Goal: Information Seeking & Learning: Learn about a topic

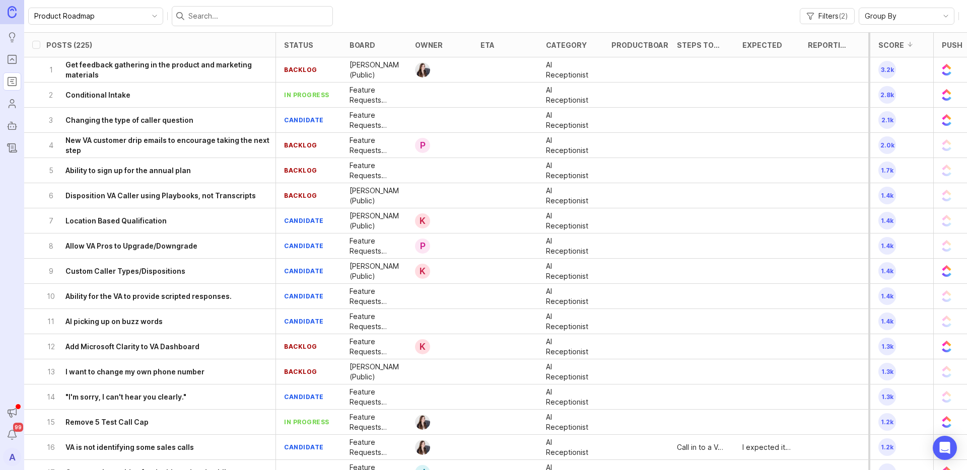
click at [109, 71] on h6 "Get feedback gathering in the product and marketing materials" at bounding box center [170, 70] width 210 height 20
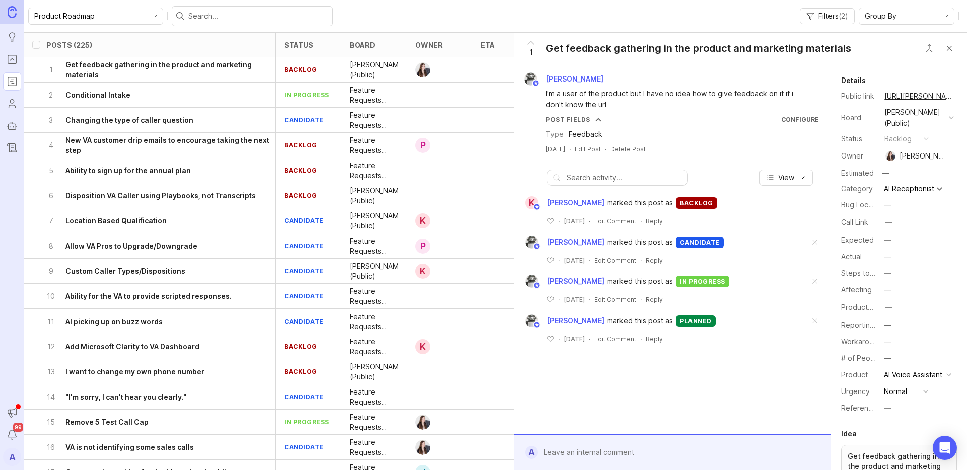
click at [4, 68] on link "Portal" at bounding box center [12, 59] width 18 height 18
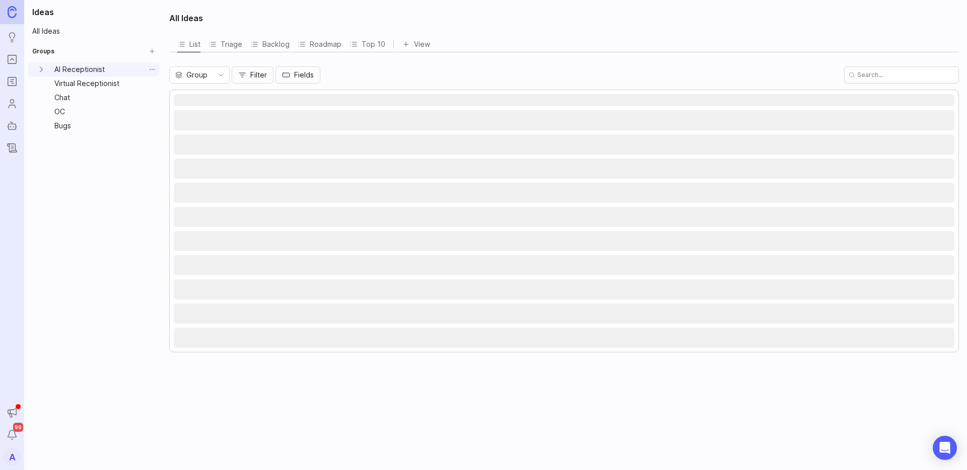
click at [78, 72] on link "AI Receptionist" at bounding box center [97, 69] width 95 height 14
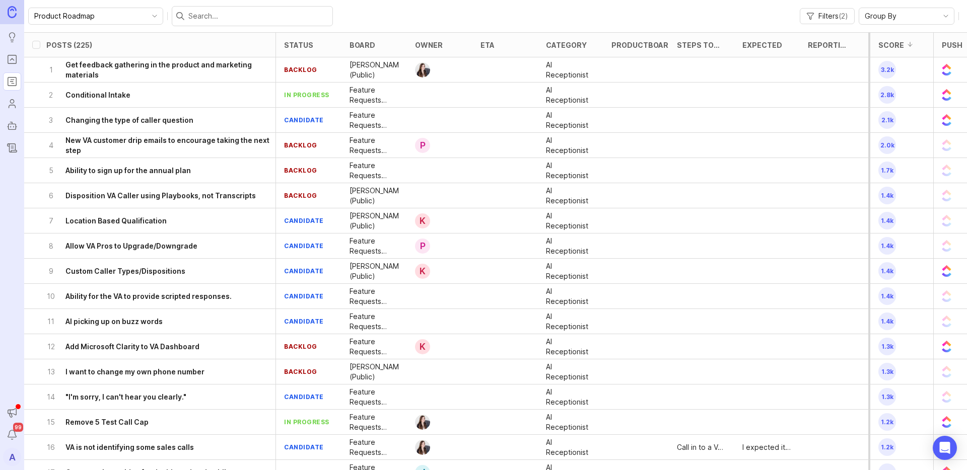
click at [15, 63] on rect "Portal" at bounding box center [12, 59] width 9 height 9
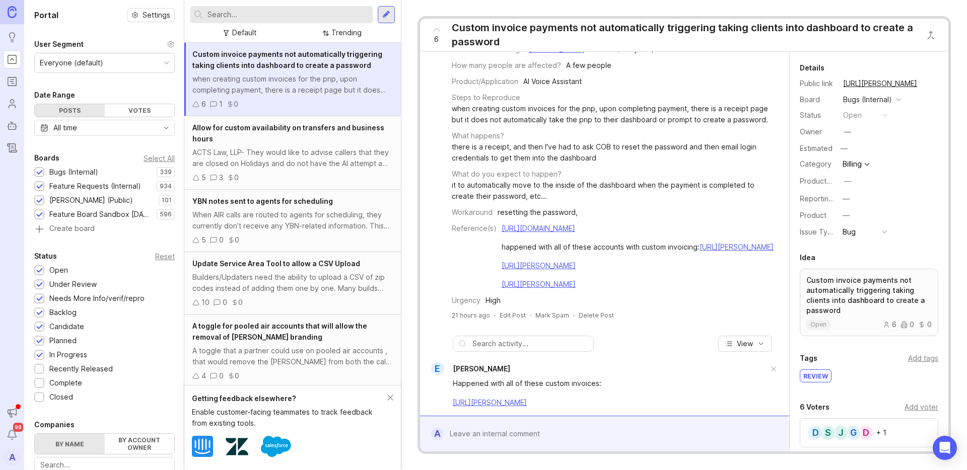
scroll to position [174, 0]
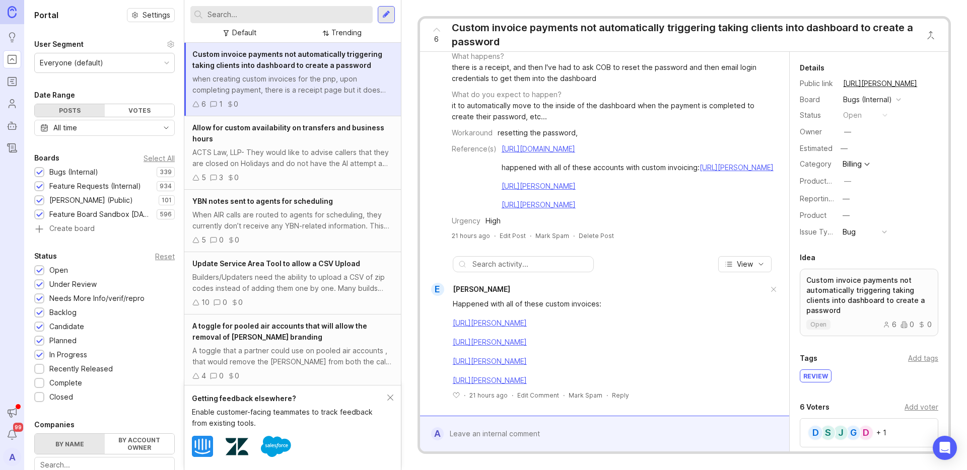
click at [848, 282] on p "Custom invoice payments not automatically triggering taking clients into dashbo…" at bounding box center [868, 296] width 125 height 40
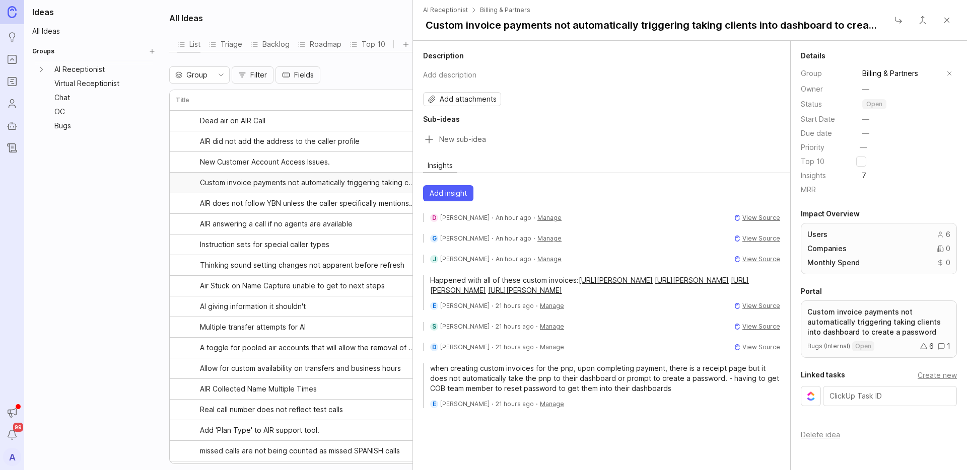
click at [863, 174] on span "7" at bounding box center [864, 176] width 16 height 12
click at [809, 177] on span "Insights" at bounding box center [813, 175] width 25 height 9
click at [472, 220] on div "D [PERSON_NAME] · An hour ago · [GEOGRAPHIC_DATA]" at bounding box center [495, 218] width 131 height 9
click at [753, 219] on span "View Source" at bounding box center [761, 218] width 38 height 8
click at [770, 240] on span "View Source" at bounding box center [761, 239] width 38 height 8
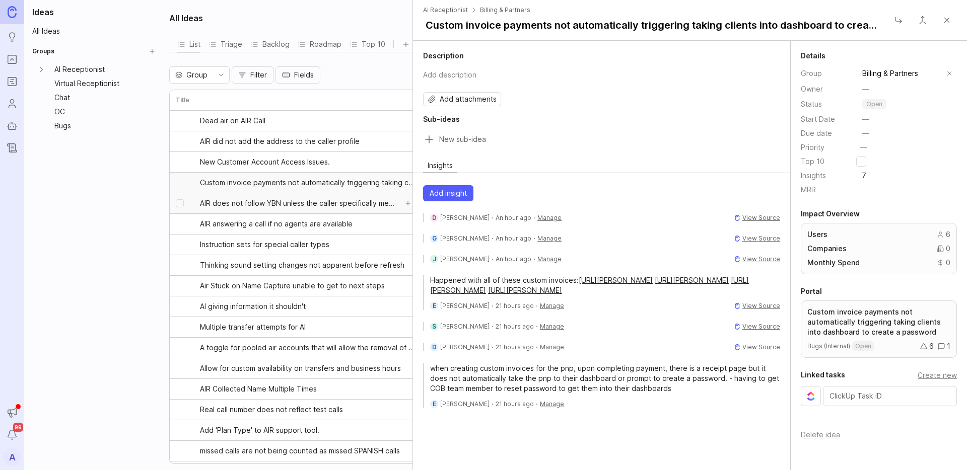
click at [238, 197] on link "AIR does not follow YBN unless the caller specifically mentions landlord/tenant…" at bounding box center [298, 203] width 197 height 20
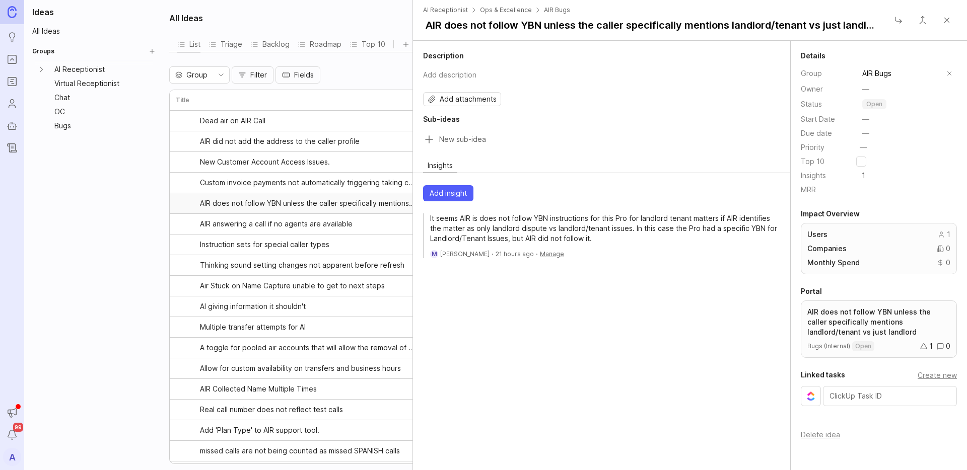
click at [453, 200] on button "Add insight" at bounding box center [448, 193] width 50 height 16
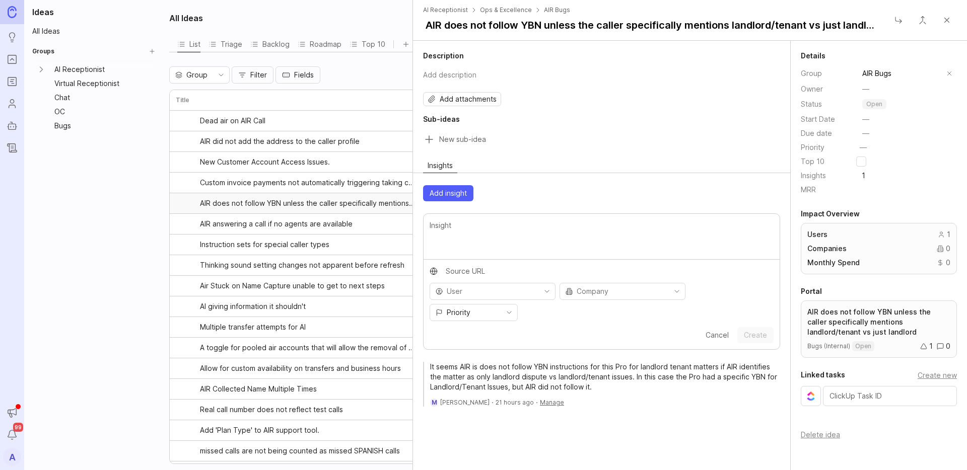
click at [711, 331] on span "Cancel" at bounding box center [717, 335] width 23 height 9
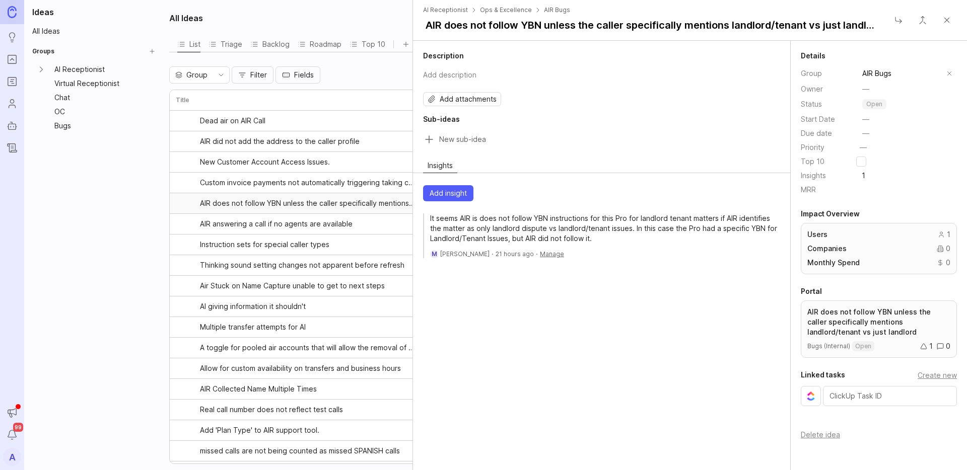
click at [460, 200] on button "Add insight" at bounding box center [448, 193] width 50 height 16
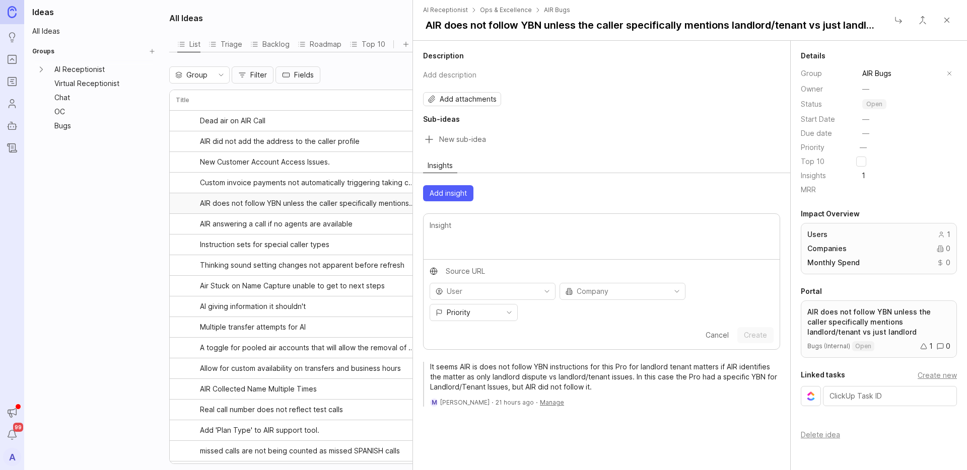
click at [712, 331] on span "Cancel" at bounding box center [717, 335] width 23 height 9
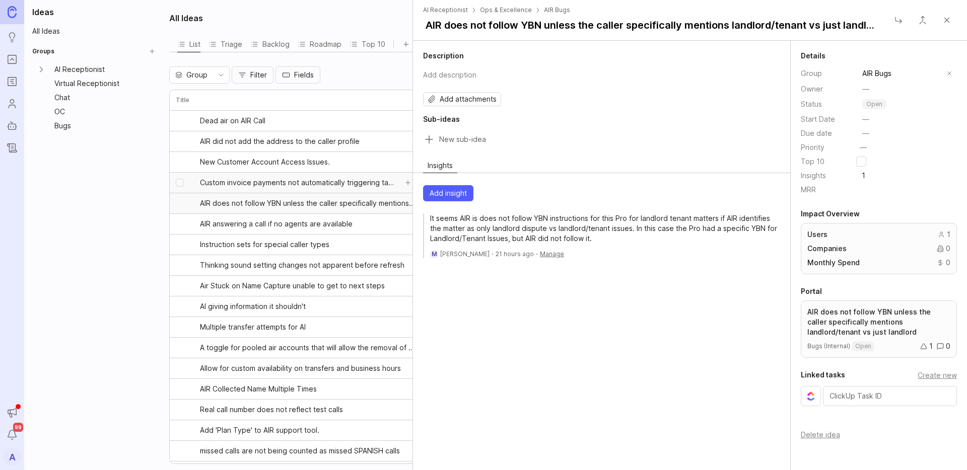
click at [298, 186] on span "Custom invoice payments not automatically triggering taking clients into dashbo…" at bounding box center [298, 183] width 197 height 10
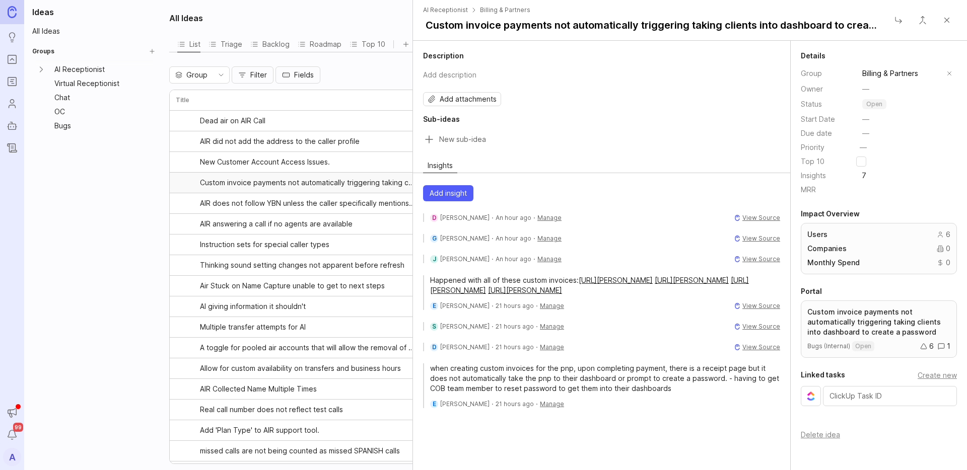
click at [448, 192] on span "Add insight" at bounding box center [448, 193] width 37 height 10
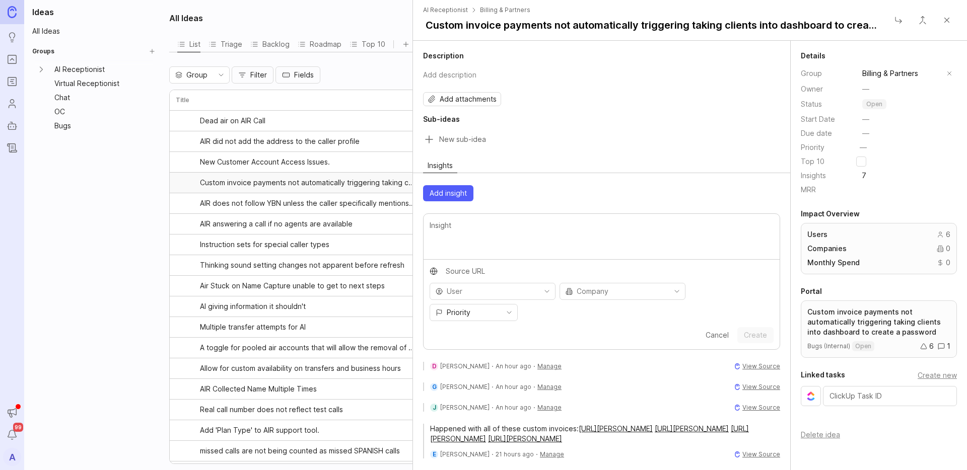
click at [709, 331] on span "Cancel" at bounding box center [717, 335] width 23 height 9
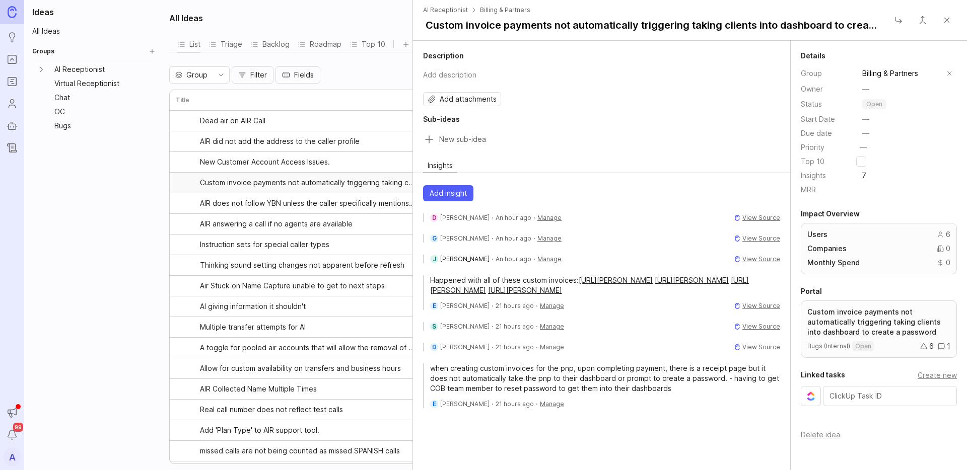
click at [445, 256] on span "[PERSON_NAME]" at bounding box center [464, 259] width 49 height 8
click at [265, 285] on span "Air Stuck on Name Capture unable to get to next steps" at bounding box center [292, 286] width 185 height 10
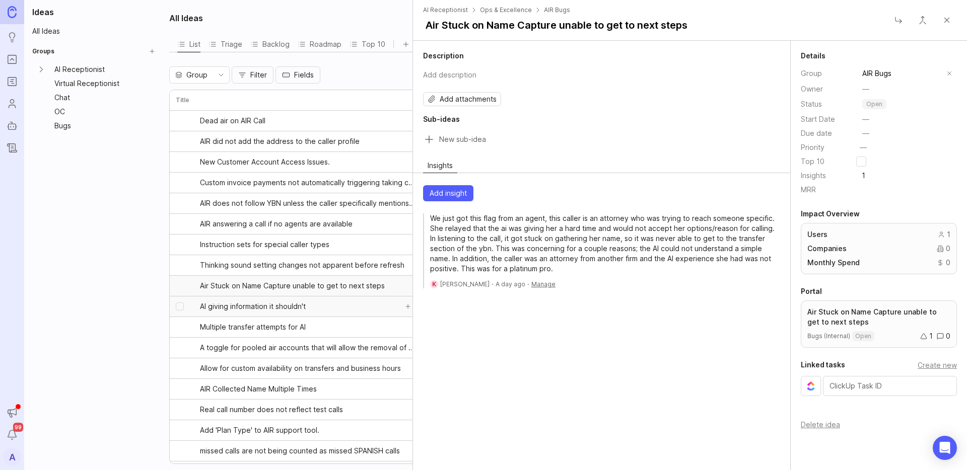
click at [298, 308] on span "AI giving information it shouldn't" at bounding box center [253, 307] width 106 height 10
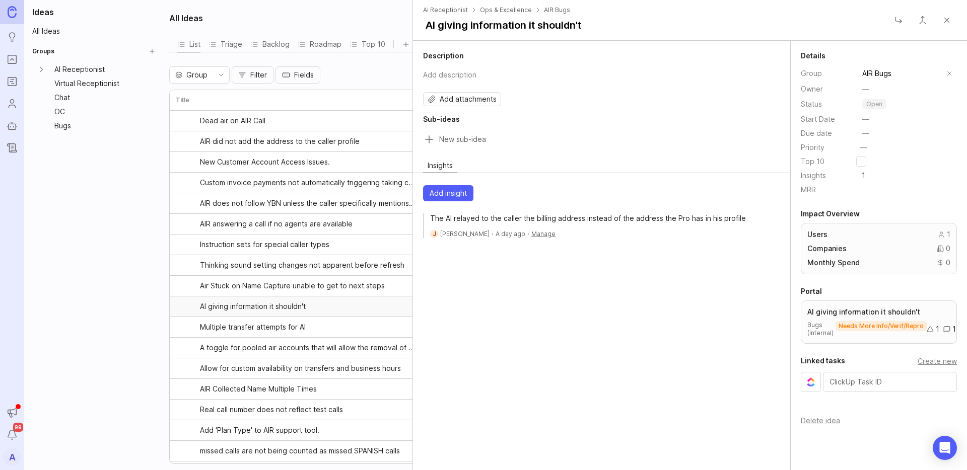
click at [19, 87] on link "Roadmaps" at bounding box center [12, 82] width 18 height 18
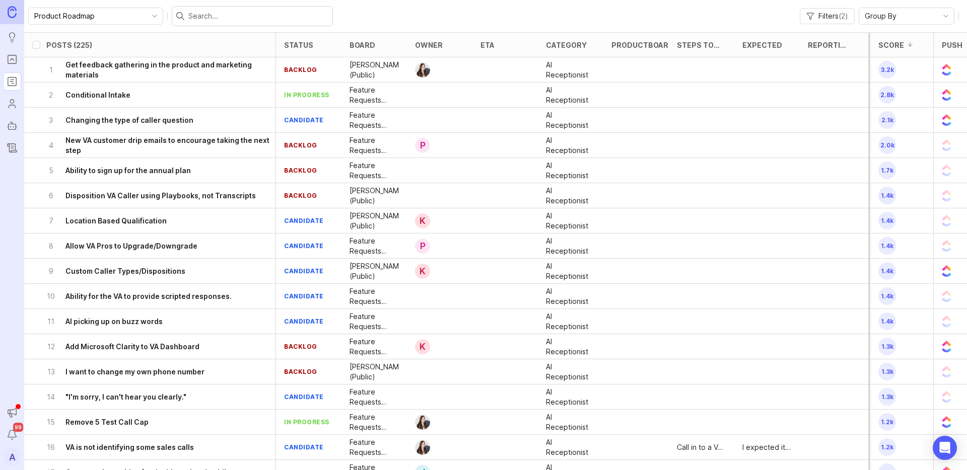
click at [109, 92] on h6 "Conditional Intake" at bounding box center [97, 95] width 65 height 10
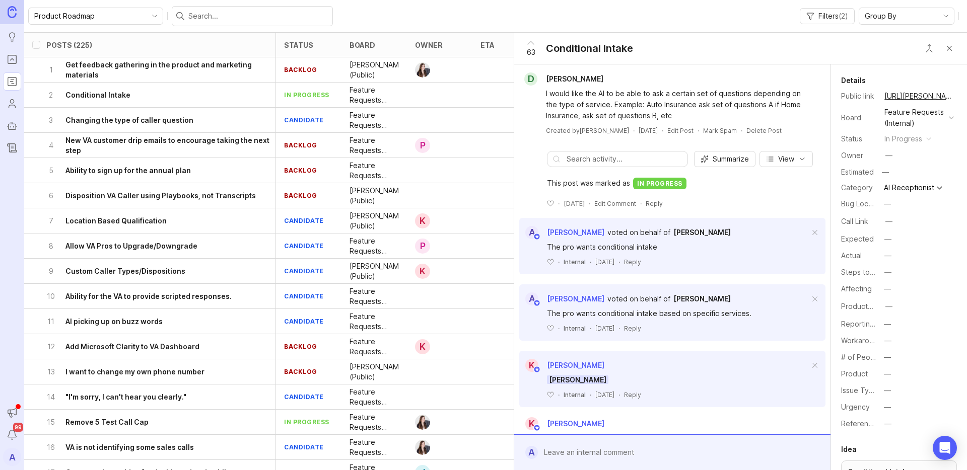
click at [673, 235] on span "[PERSON_NAME]" at bounding box center [701, 232] width 57 height 9
click at [192, 203] on div "6 Disposition VA Caller using Playbooks, not Transcripts" at bounding box center [160, 195] width 229 height 25
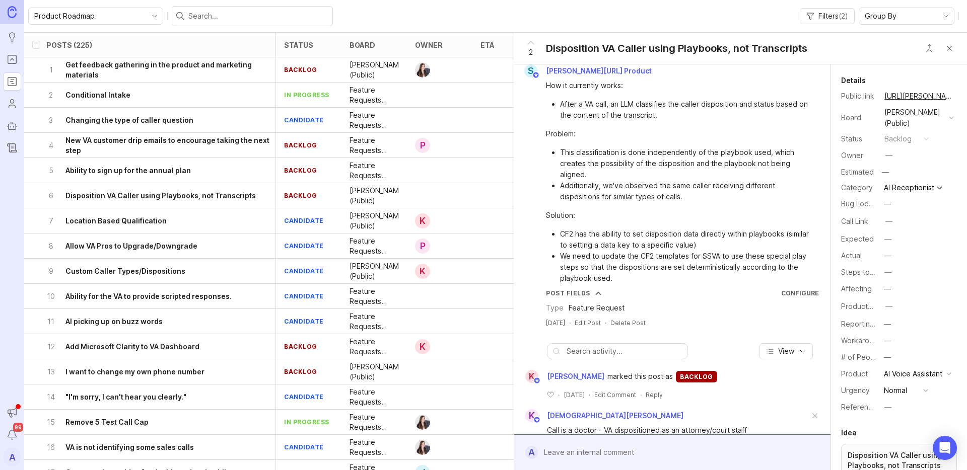
scroll to position [98, 0]
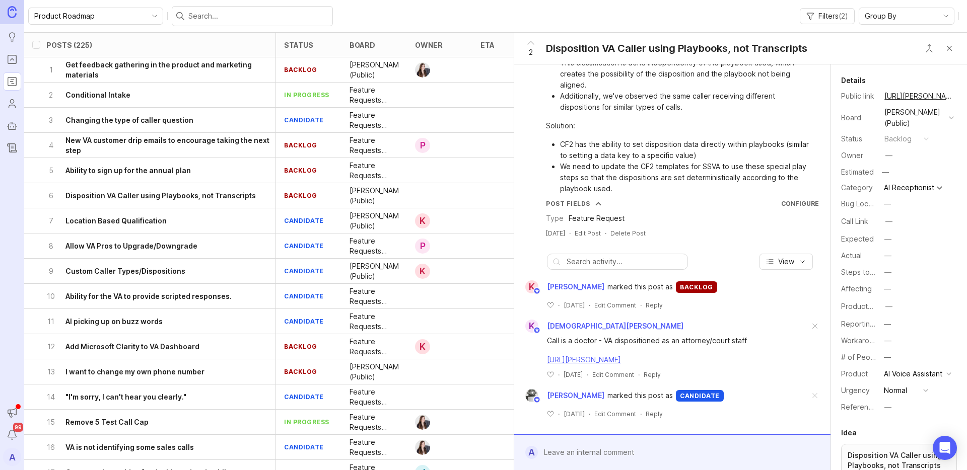
click at [163, 246] on h6 "Allow VA Pros to Upgrade/Downgrade" at bounding box center [131, 246] width 132 height 10
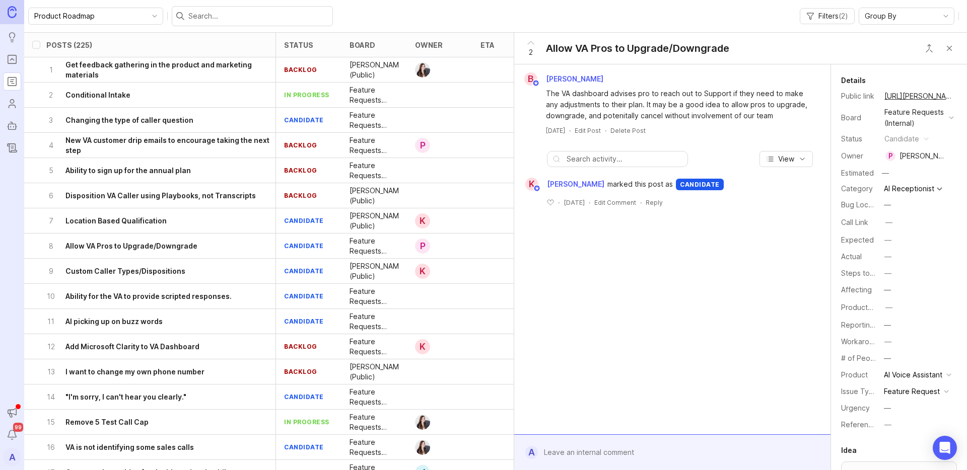
click at [948, 51] on button "Close button" at bounding box center [949, 48] width 20 height 20
